Goal: Navigation & Orientation: Find specific page/section

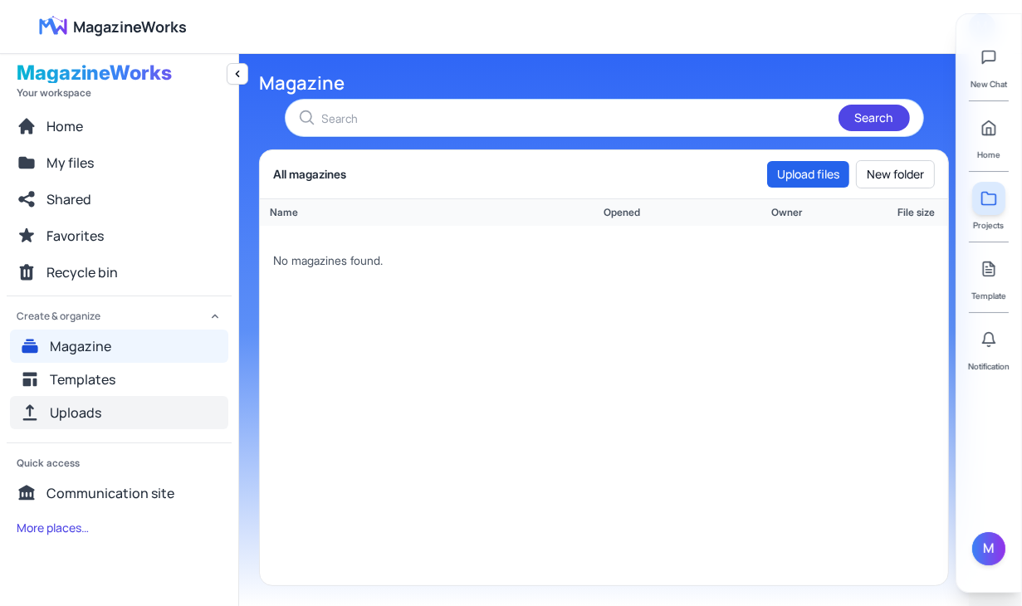
click at [139, 400] on button "Uploads" at bounding box center [119, 412] width 218 height 33
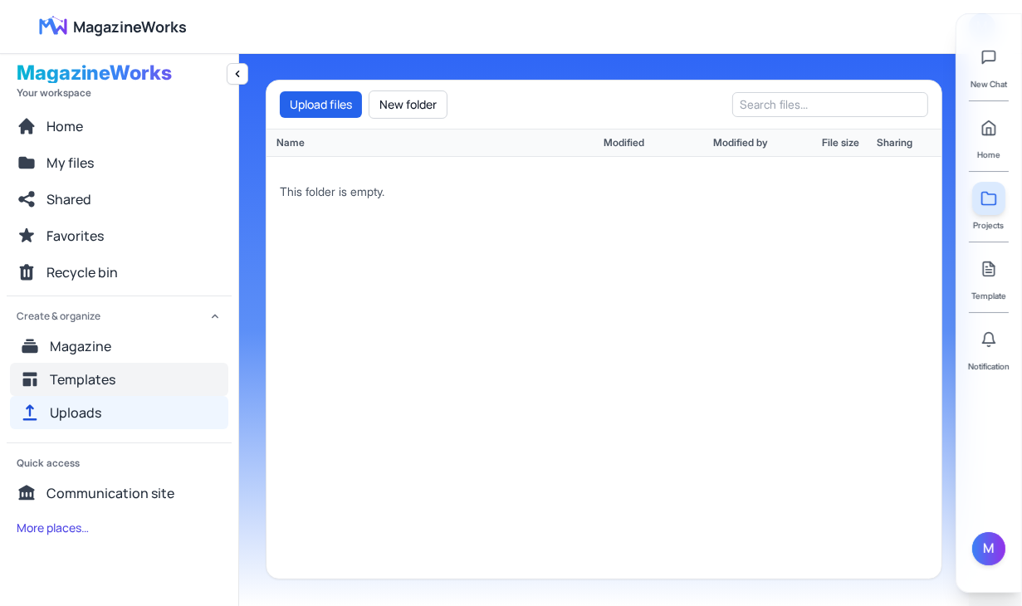
click at [134, 384] on button "Templates" at bounding box center [119, 379] width 218 height 33
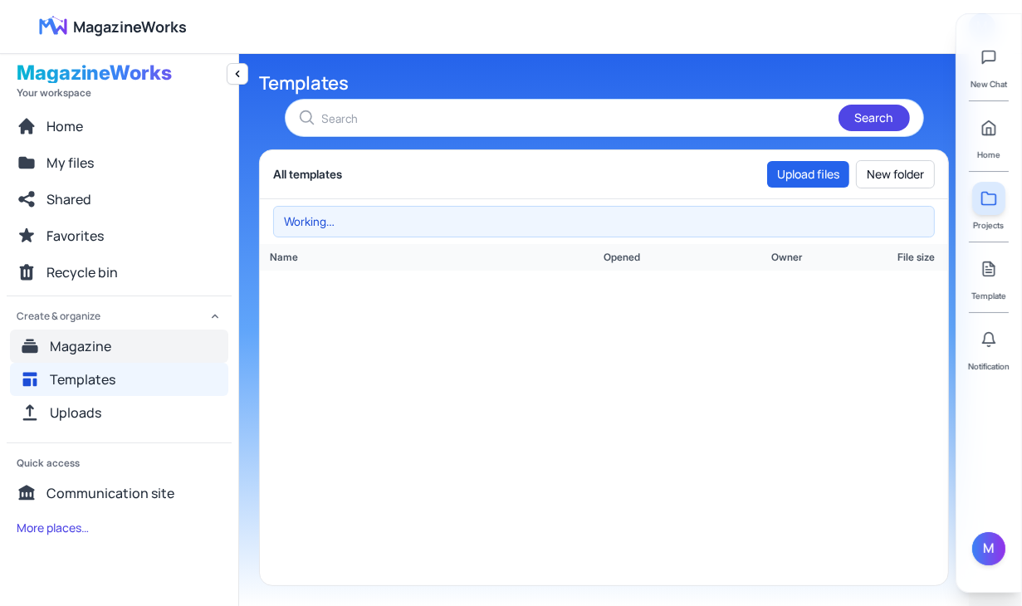
click at [139, 346] on button "Magazine" at bounding box center [119, 346] width 218 height 33
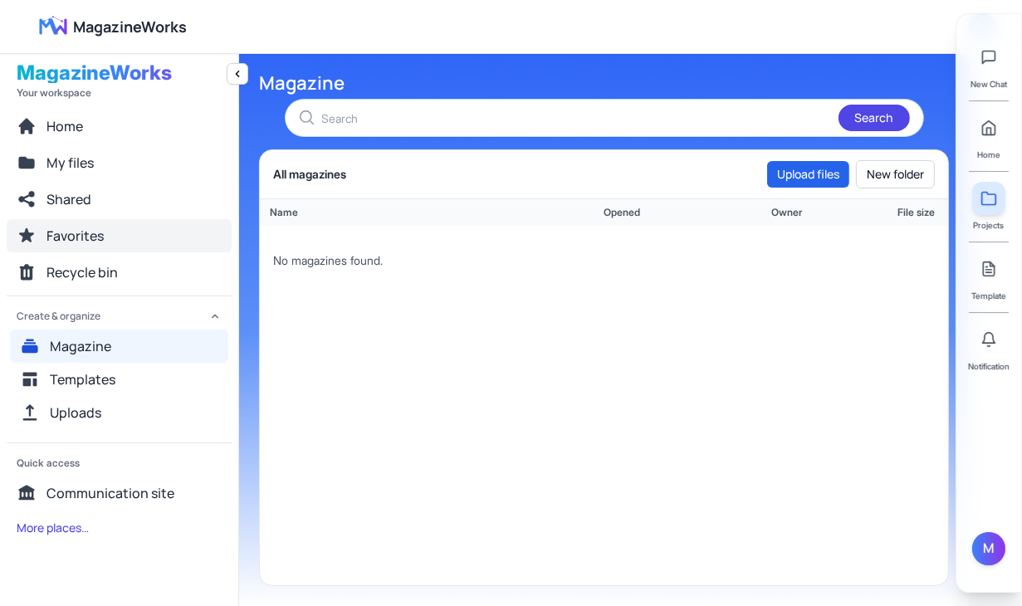
click at [108, 223] on button "Favorites" at bounding box center [119, 235] width 225 height 33
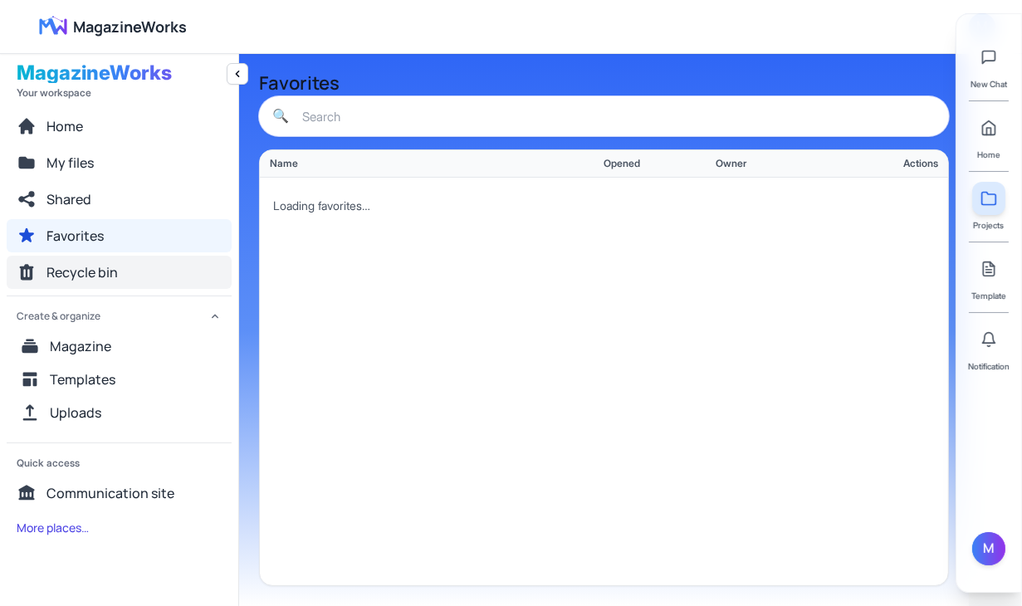
click at [90, 261] on button "Recycle bin" at bounding box center [119, 272] width 225 height 33
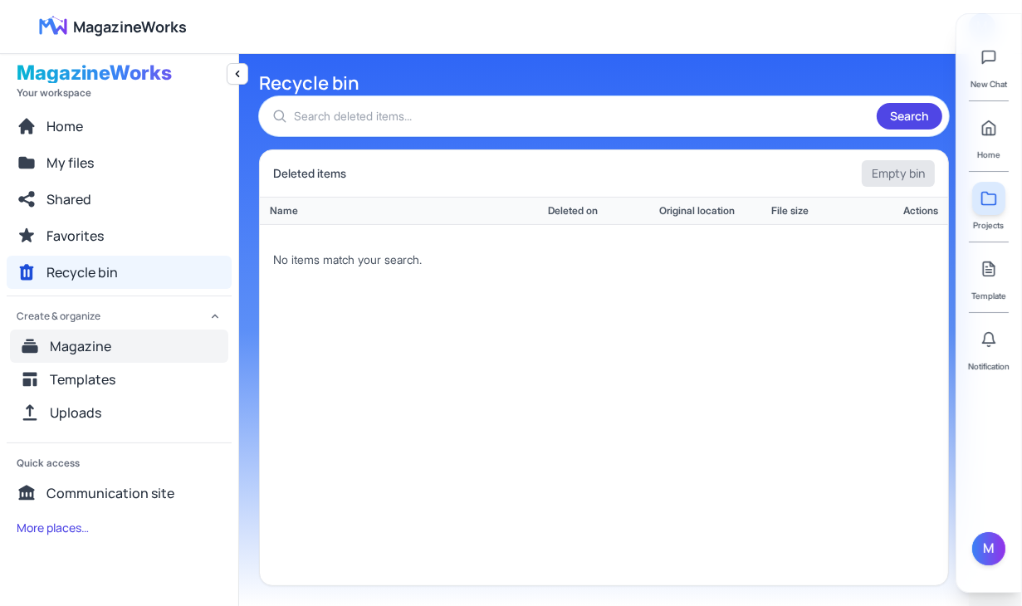
click at [120, 346] on button "Magazine" at bounding box center [119, 346] width 218 height 33
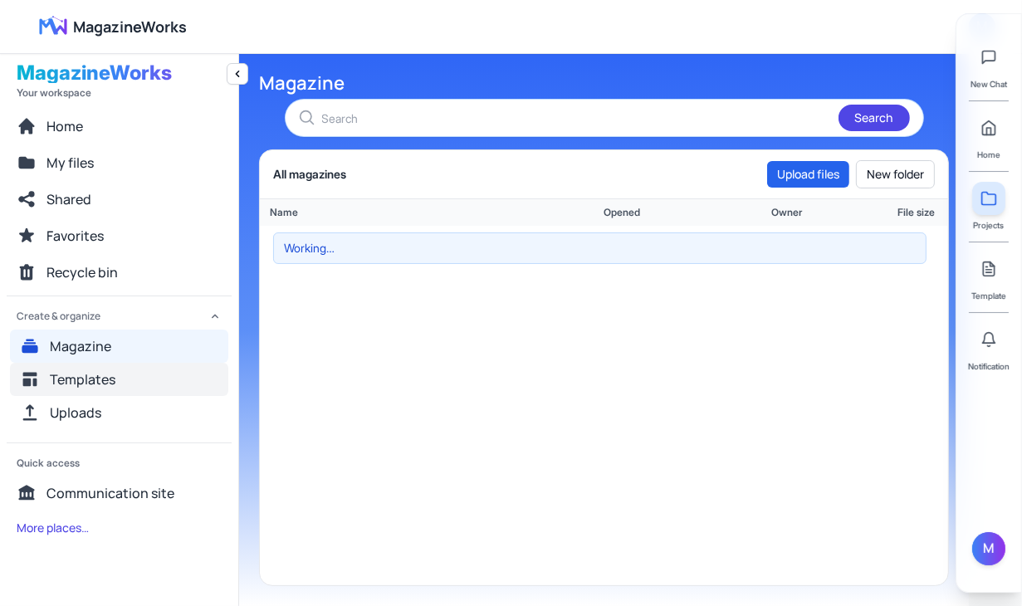
click at [117, 394] on button "Templates" at bounding box center [119, 379] width 218 height 33
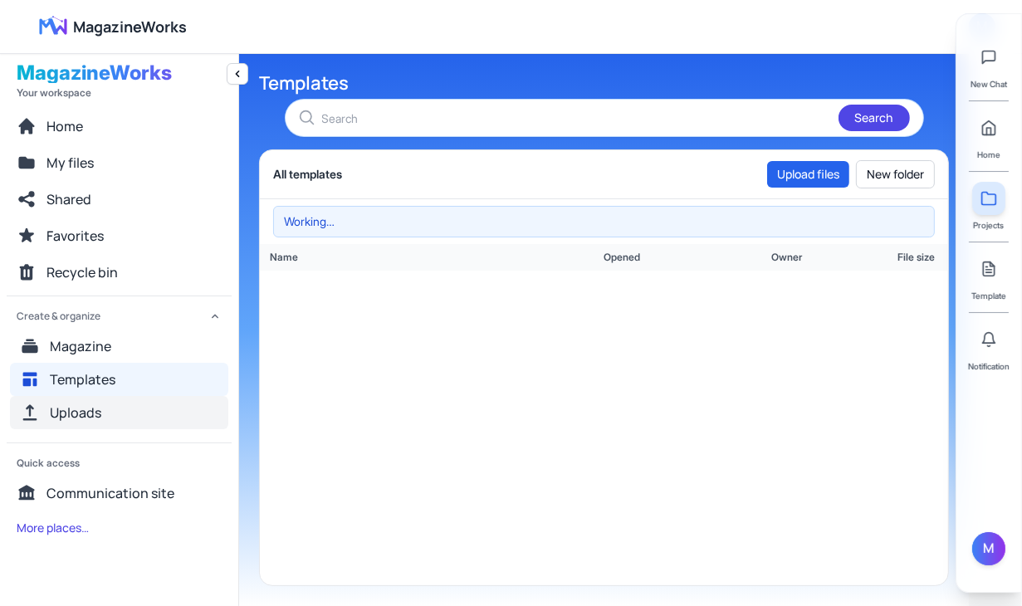
click at [110, 409] on button "Uploads" at bounding box center [119, 412] width 218 height 33
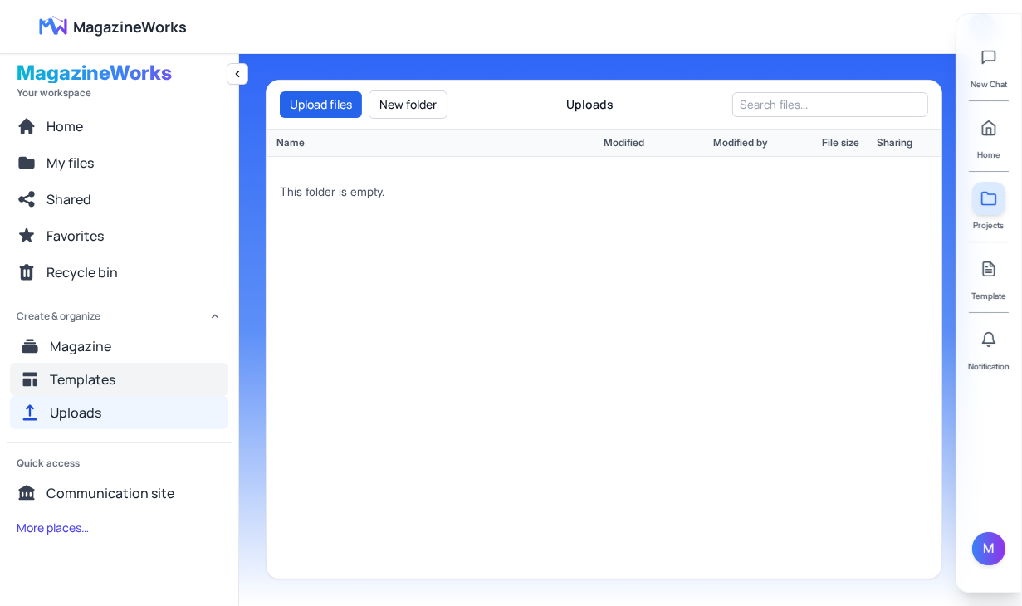
click at [174, 383] on button "Templates" at bounding box center [119, 379] width 218 height 33
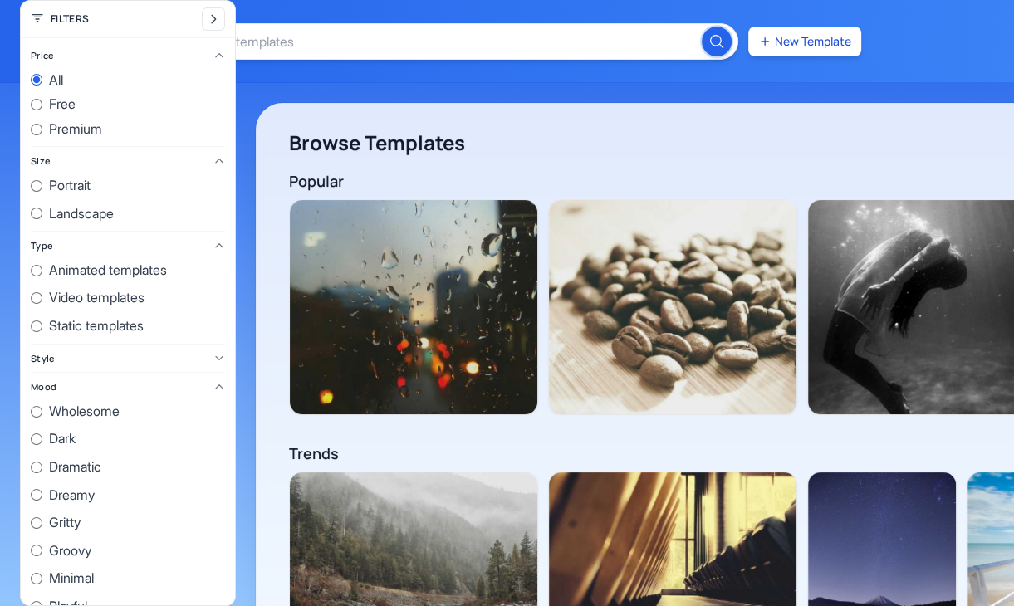
click at [61, 263] on span "Animated templates" at bounding box center [108, 271] width 118 height 22
click at [42, 265] on input "Animated templates" at bounding box center [37, 271] width 12 height 12
radio input "true"
